Goal: Navigation & Orientation: Find specific page/section

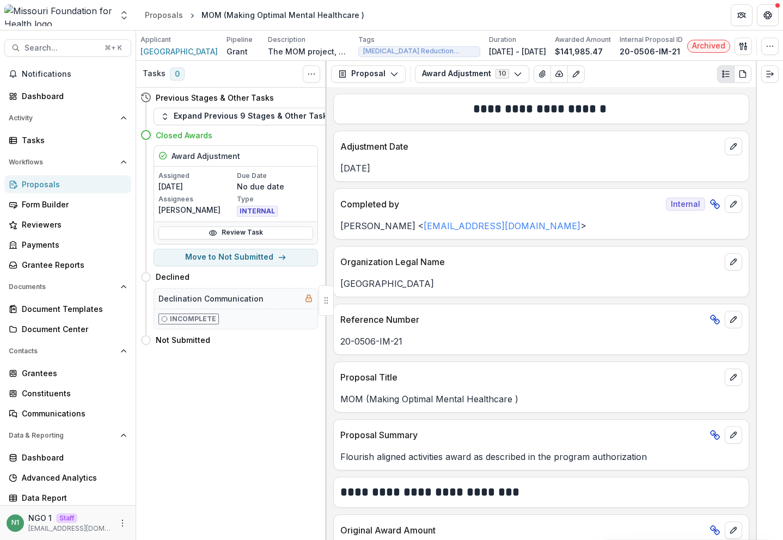
scroll to position [479, 0]
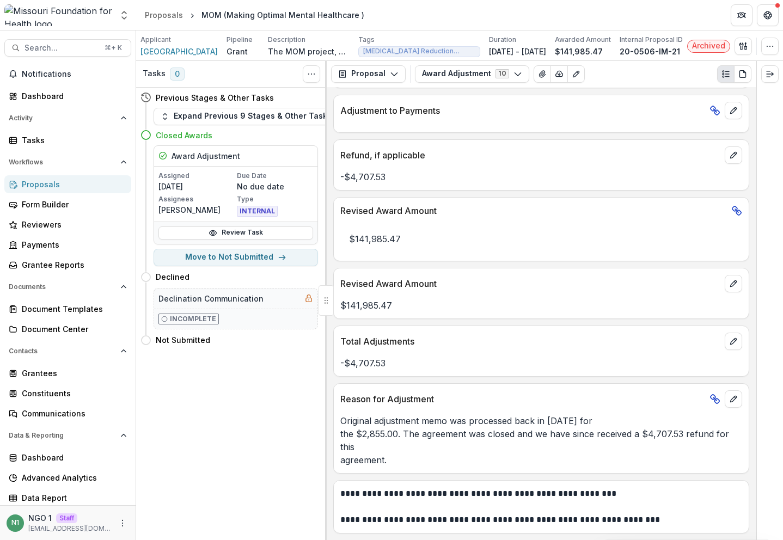
click at [54, 15] on img at bounding box center [58, 15] width 108 height 22
click at [127, 21] on button "Open entity switcher" at bounding box center [124, 15] width 15 height 22
click at [61, 16] on img at bounding box center [58, 15] width 108 height 22
click at [57, 46] on span "Search..." at bounding box center [62, 48] width 74 height 9
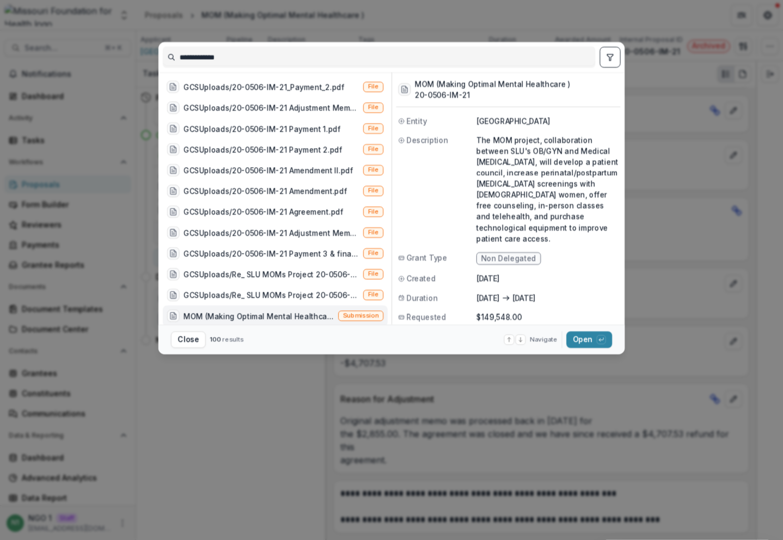
scroll to position [218, 0]
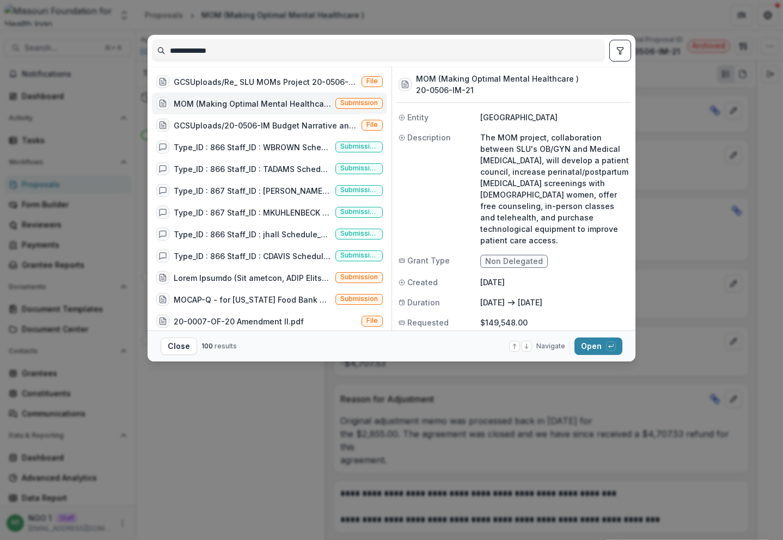
click at [54, 9] on div "**********" at bounding box center [391, 270] width 783 height 540
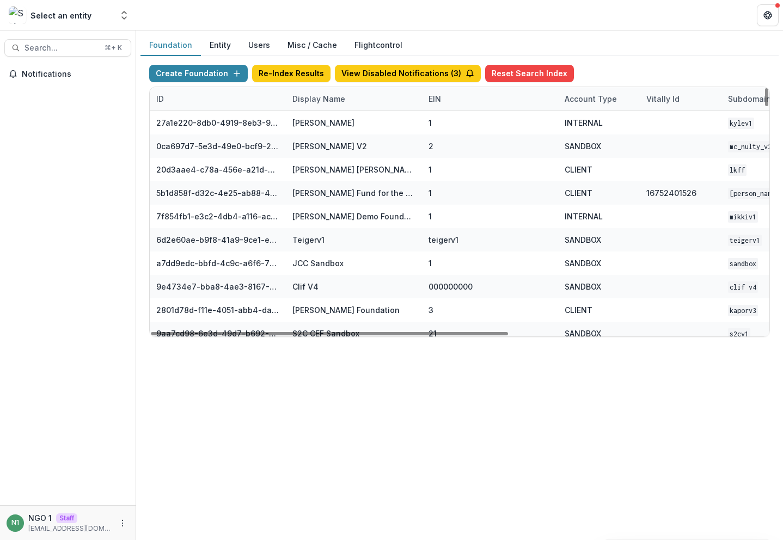
click at [297, 93] on div "Display Name" at bounding box center [354, 98] width 136 height 23
click at [302, 117] on input at bounding box center [353, 123] width 131 height 17
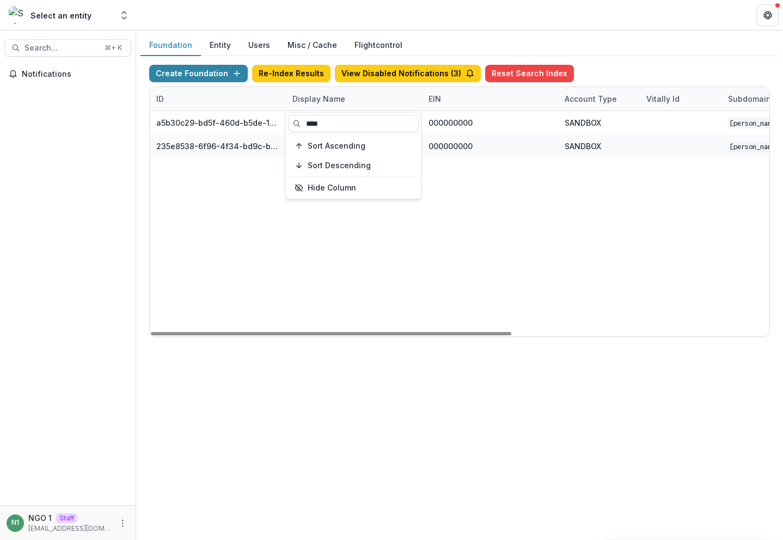
type input "****"
click at [443, 236] on div "a5b30c29-bd5f-460d-b5de-10f91c4c8fbf [PERSON_NAME][US_STATE] [PERSON_NAME] Work…" at bounding box center [681, 223] width 1062 height 225
click at [335, 94] on div "Display Name" at bounding box center [319, 98] width 66 height 11
click at [340, 124] on input "****" at bounding box center [353, 123] width 131 height 17
type input "****"
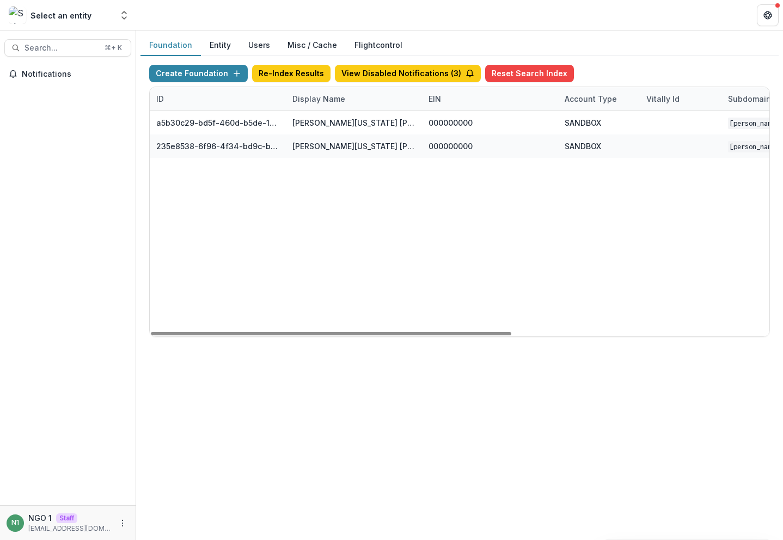
click at [513, 226] on div "a5b30c29-bd5f-460d-b5de-10f91c4c8fbf [PERSON_NAME][US_STATE] [PERSON_NAME] Work…" at bounding box center [681, 223] width 1062 height 225
click at [351, 107] on div "Display Name" at bounding box center [354, 98] width 136 height 23
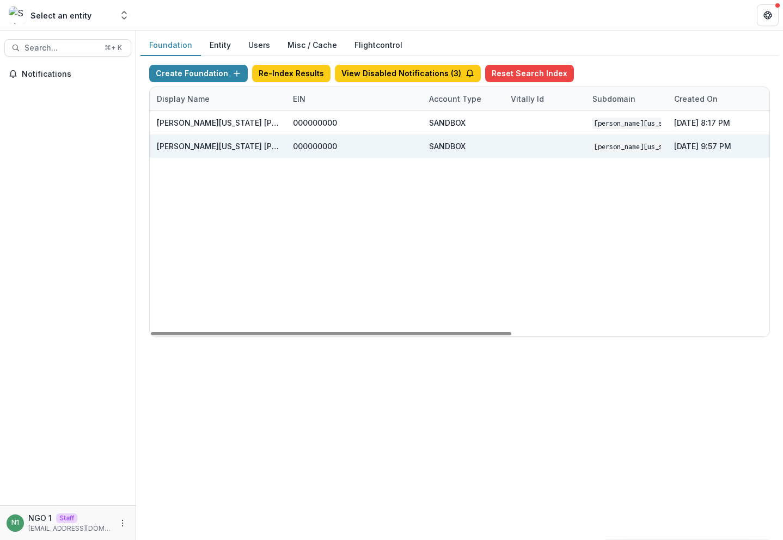
scroll to position [0, 442]
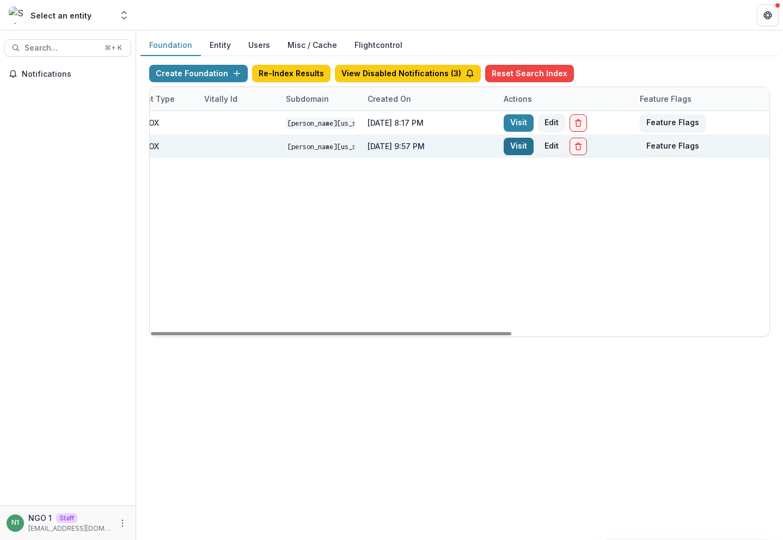
click at [520, 145] on link "Visit" at bounding box center [519, 146] width 30 height 17
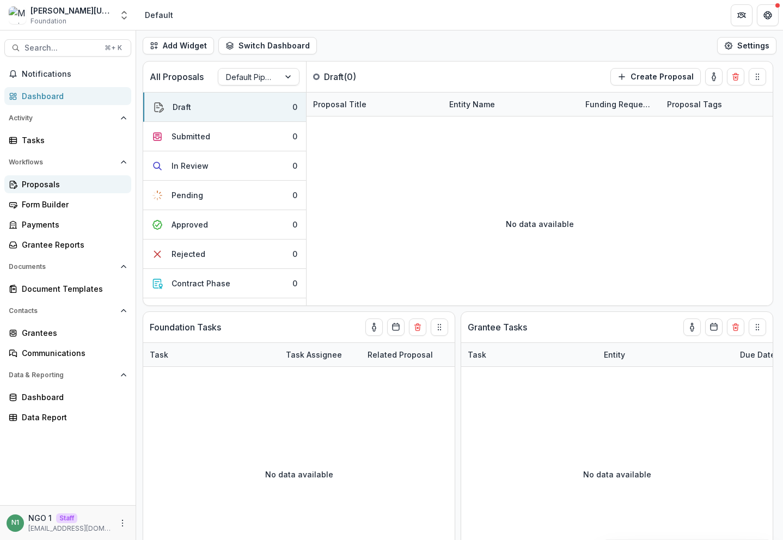
click at [69, 187] on div "Proposals" at bounding box center [72, 184] width 101 height 11
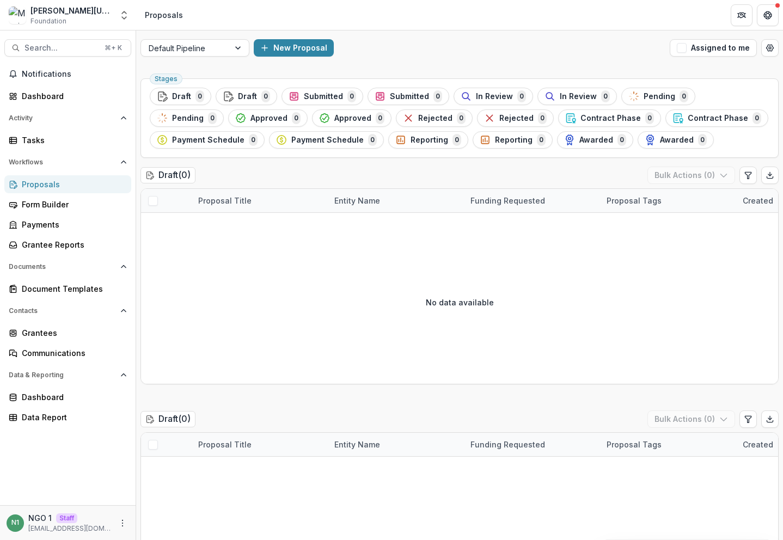
click at [206, 33] on div "Default Pipeline New Proposal Assigned to me" at bounding box center [459, 47] width 647 height 35
click at [199, 39] on div "Default Pipeline" at bounding box center [195, 47] width 109 height 17
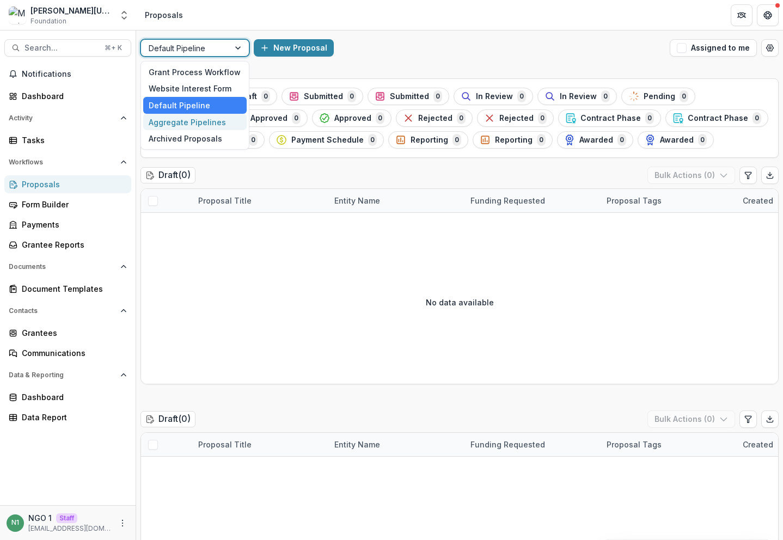
click at [179, 121] on div "Aggregate Pipelines" at bounding box center [194, 122] width 103 height 17
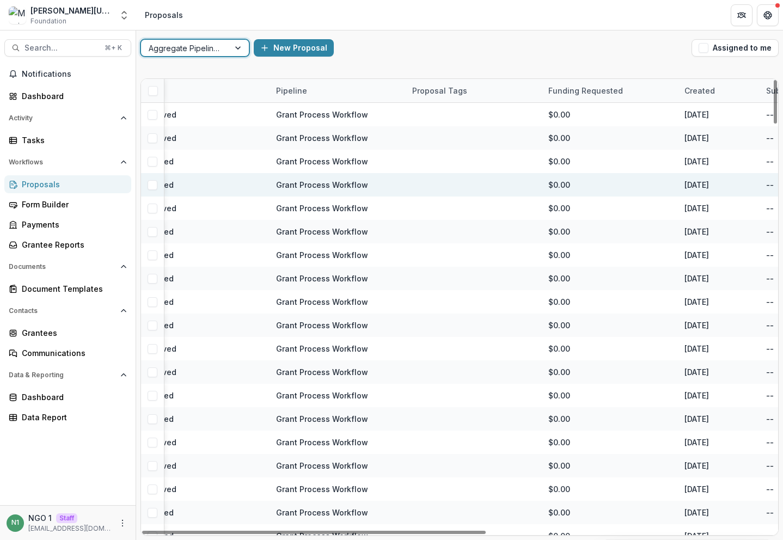
scroll to position [0, 530]
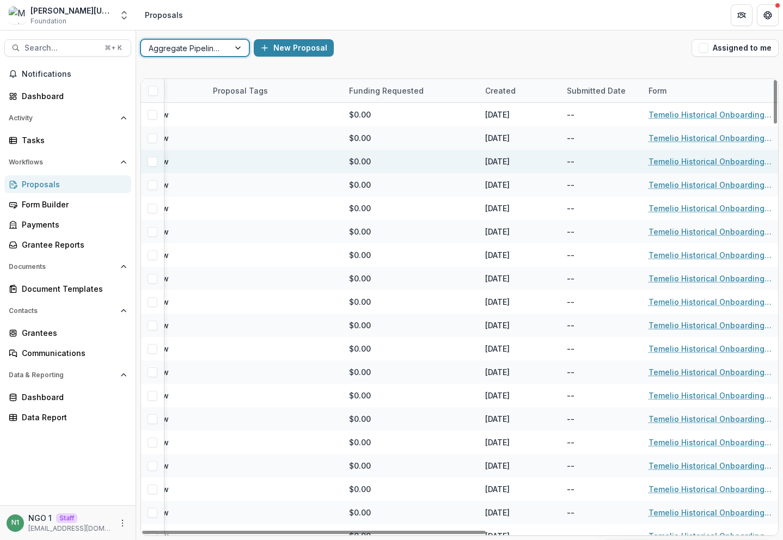
scroll to position [0, 528]
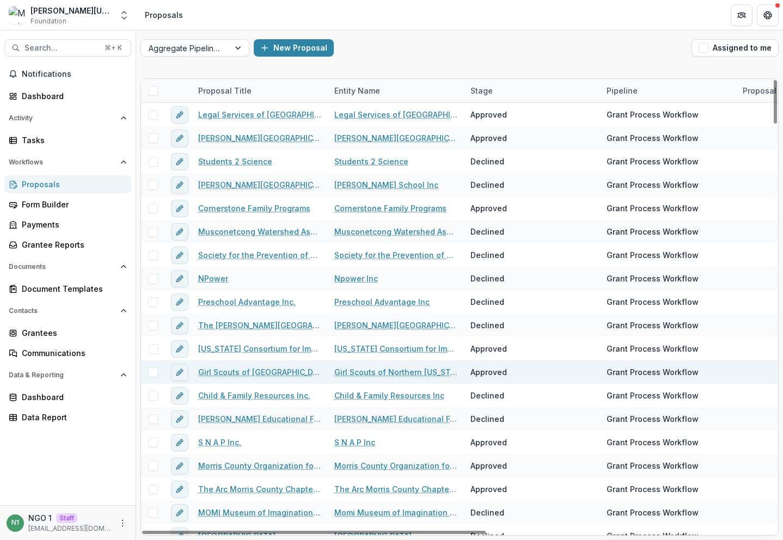
click at [237, 371] on link "Girl Scouts of [GEOGRAPHIC_DATA][US_STATE]" at bounding box center [259, 372] width 123 height 11
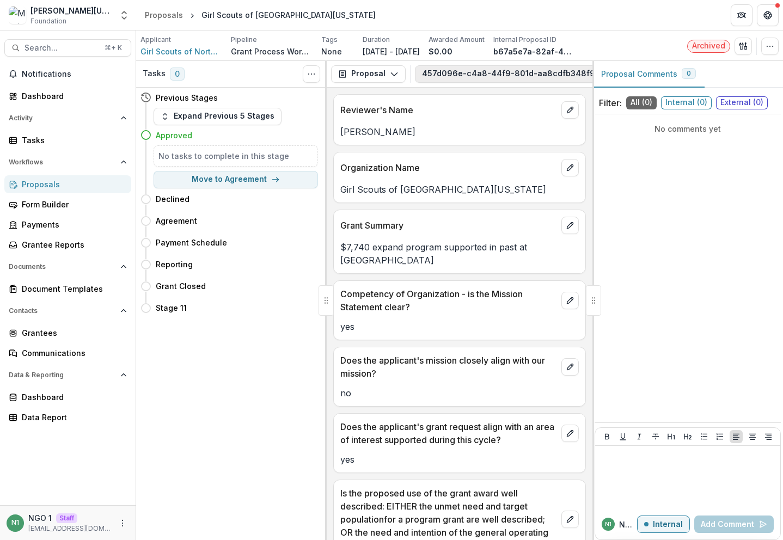
click at [456, 66] on button "457d096e-c4a8-44f9-801d-aa8cdfb348f9-d76898f8-cfce-49cc-9bdd-1d410c9cf348 3" at bounding box center [609, 73] width 389 height 17
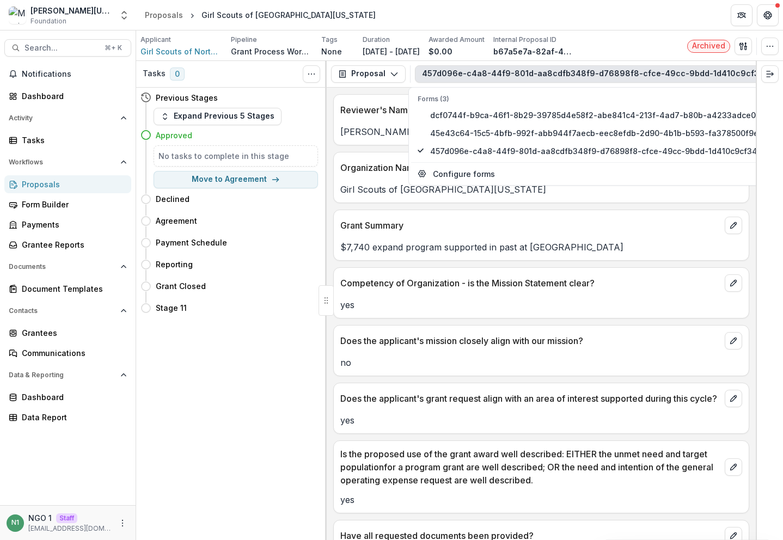
click at [283, 340] on div "Tasks 0 Show Cancelled Tasks Previous Stages Expand Previous 5 Stages Approved …" at bounding box center [231, 300] width 191 height 479
